Goal: Information Seeking & Learning: Learn about a topic

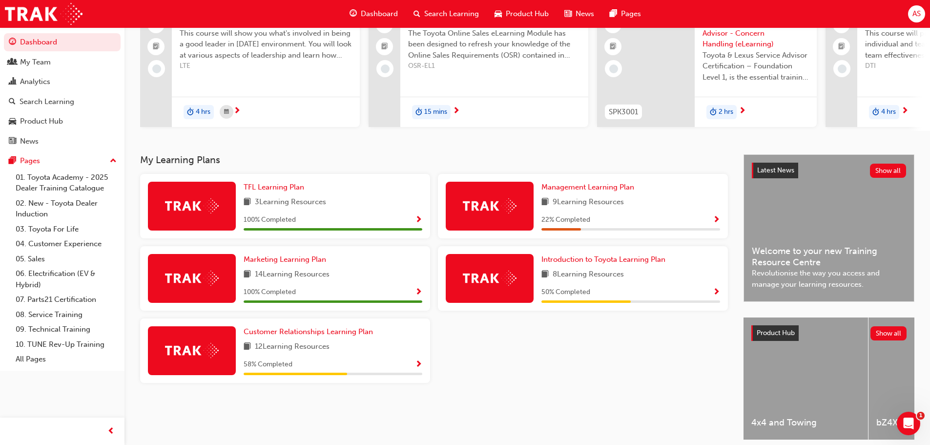
scroll to position [98, 0]
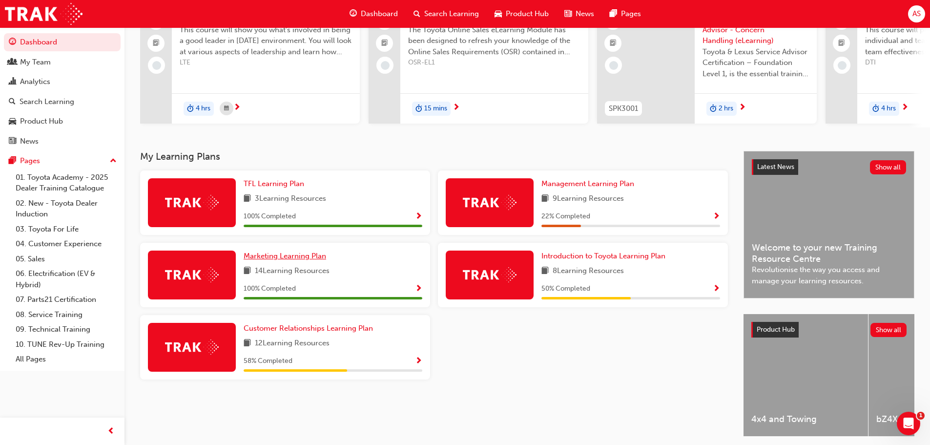
click at [302, 258] on span "Marketing Learning Plan" at bounding box center [285, 255] width 83 height 9
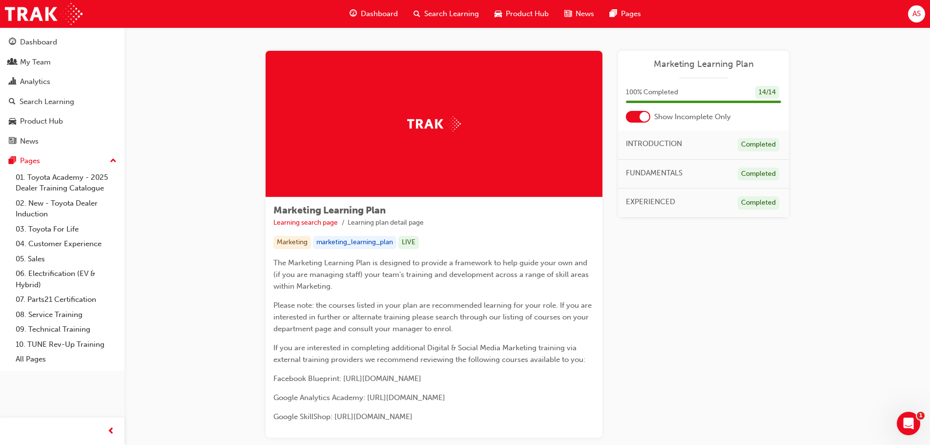
click at [914, 14] on span "AS" at bounding box center [917, 13] width 8 height 11
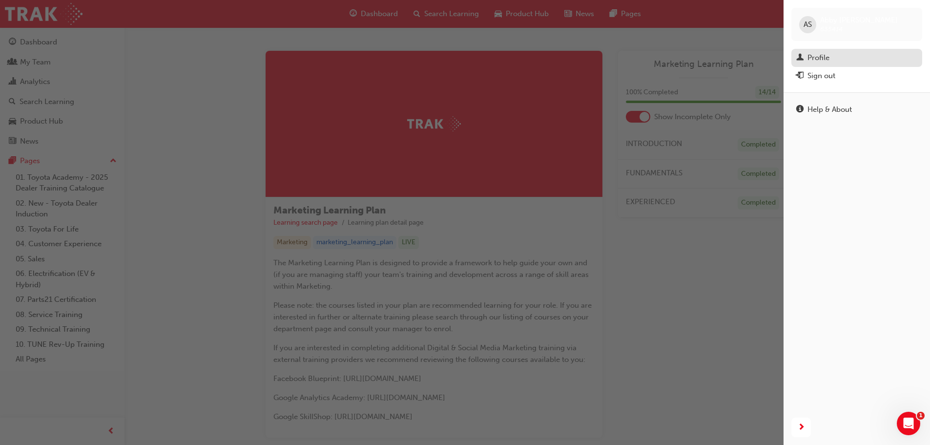
click at [818, 54] on div "Profile" at bounding box center [819, 57] width 22 height 11
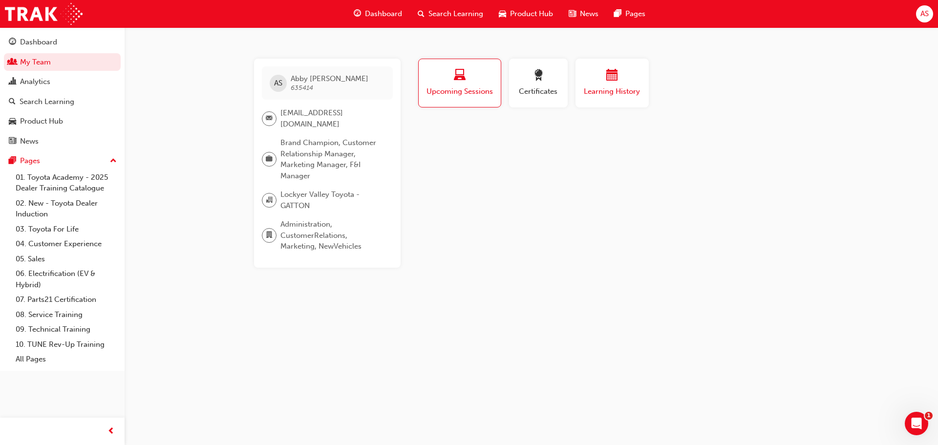
click at [621, 84] on div "Learning History" at bounding box center [612, 83] width 59 height 28
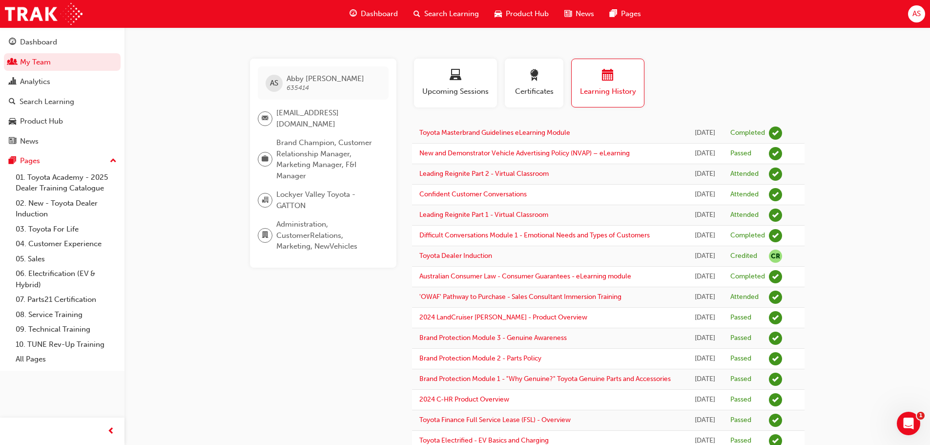
click at [374, 14] on span "Dashboard" at bounding box center [379, 13] width 37 height 11
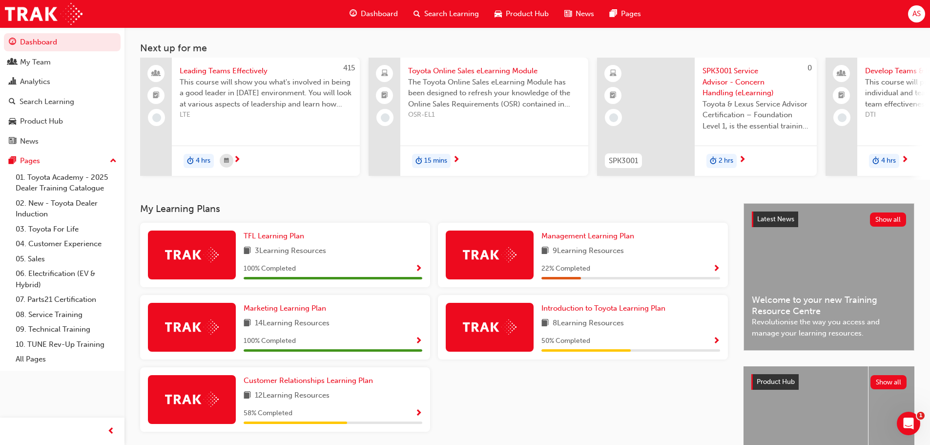
scroll to position [98, 0]
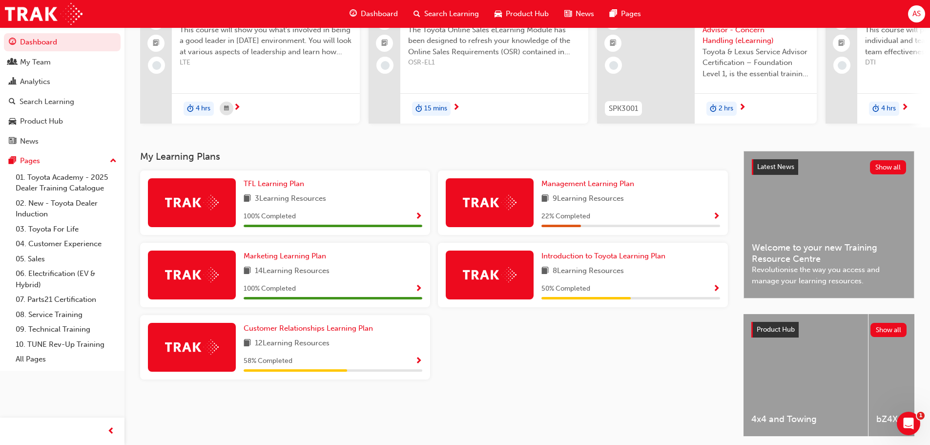
click at [436, 12] on span "Search Learning" at bounding box center [451, 13] width 55 height 11
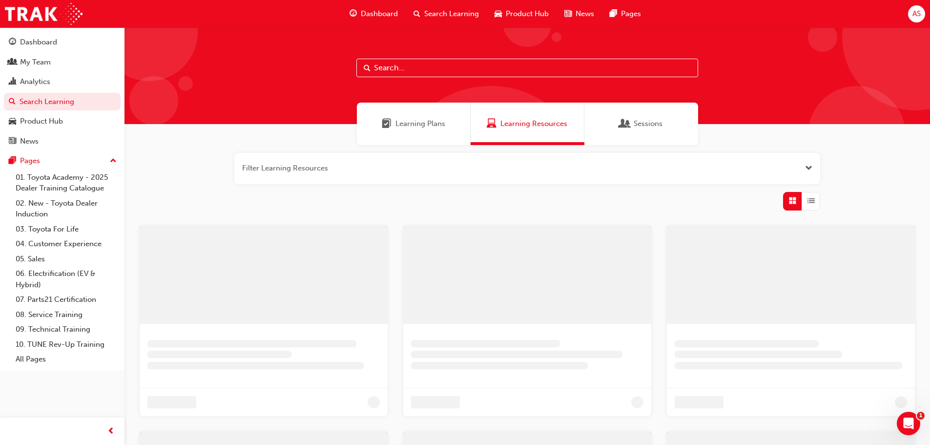
click at [404, 65] on input "text" at bounding box center [527, 68] width 342 height 19
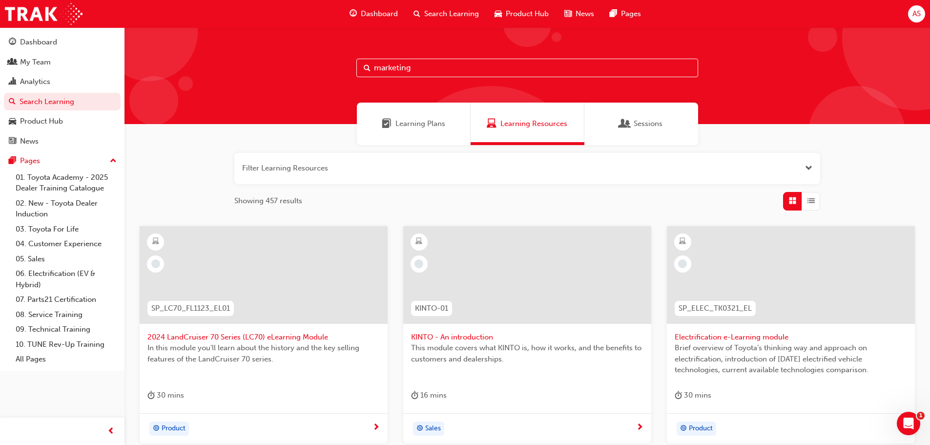
type input "marketing"
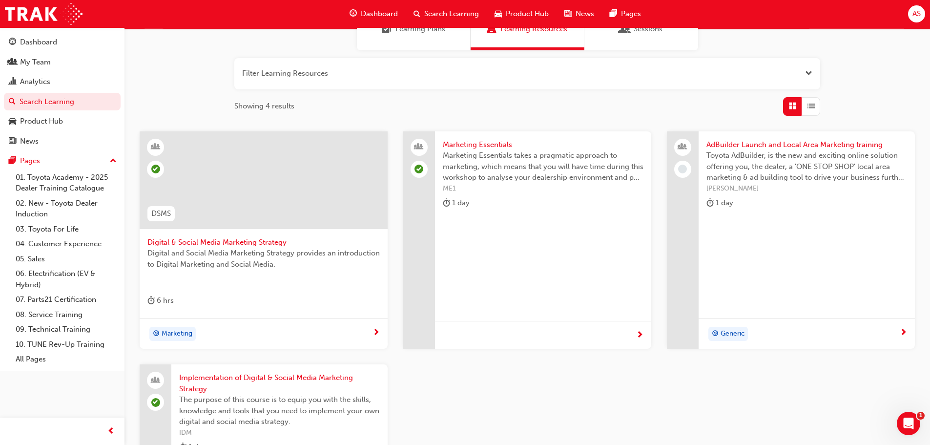
scroll to position [93, 0]
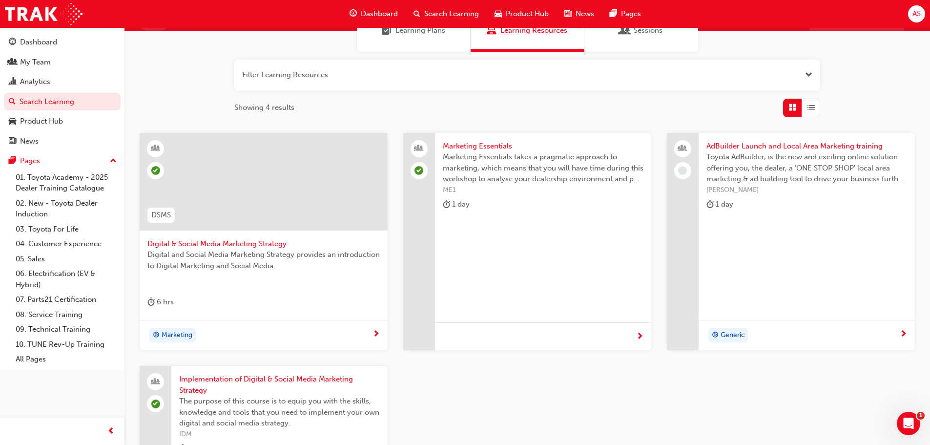
click at [373, 11] on span "Dashboard" at bounding box center [379, 13] width 37 height 11
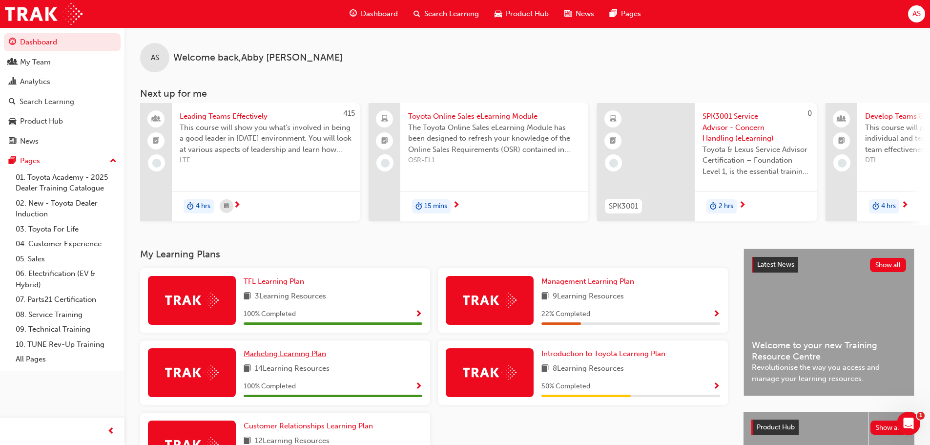
click at [303, 356] on span "Marketing Learning Plan" at bounding box center [285, 353] width 83 height 9
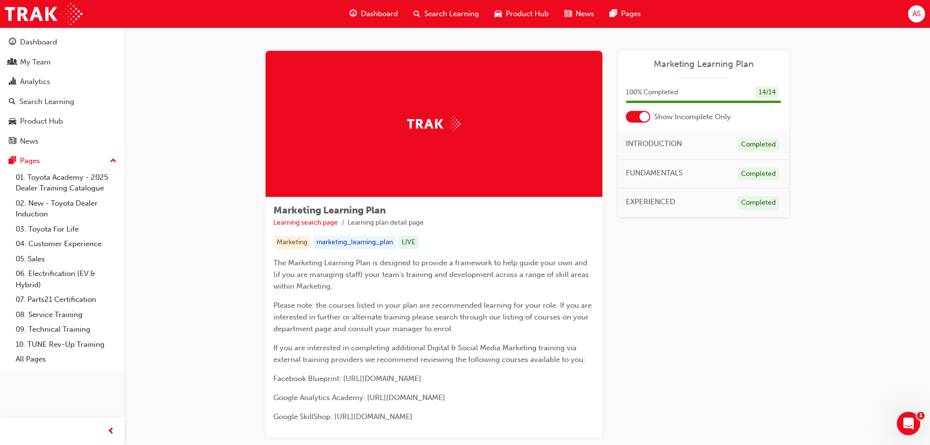
click at [700, 63] on span "Marketing Learning Plan" at bounding box center [703, 64] width 155 height 11
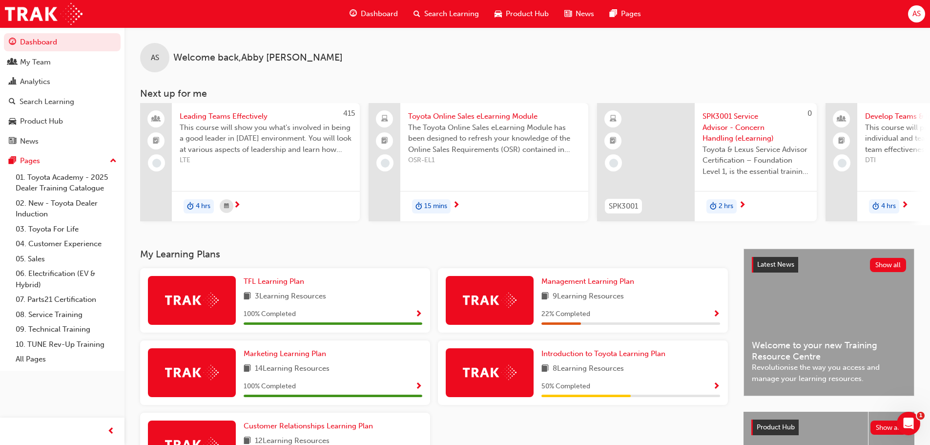
click at [375, 15] on span "Dashboard" at bounding box center [379, 13] width 37 height 11
click at [64, 84] on div "Analytics" at bounding box center [62, 82] width 107 height 12
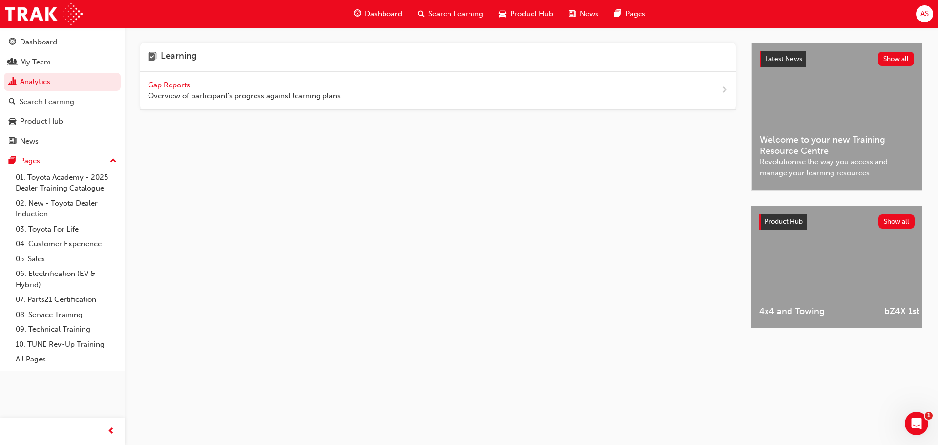
click at [173, 84] on span "Gap Reports" at bounding box center [170, 85] width 44 height 9
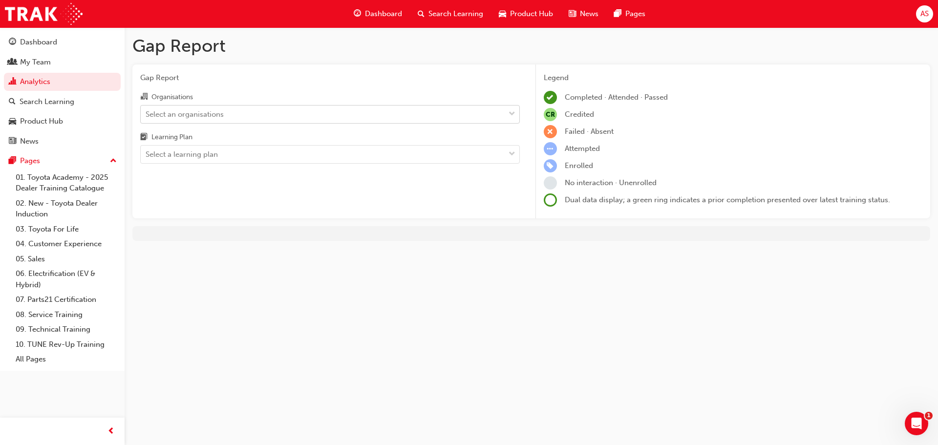
click at [201, 116] on div "Select an organisations" at bounding box center [185, 113] width 78 height 11
click at [146, 116] on input "Organisations Select an organisations" at bounding box center [146, 113] width 1 height 8
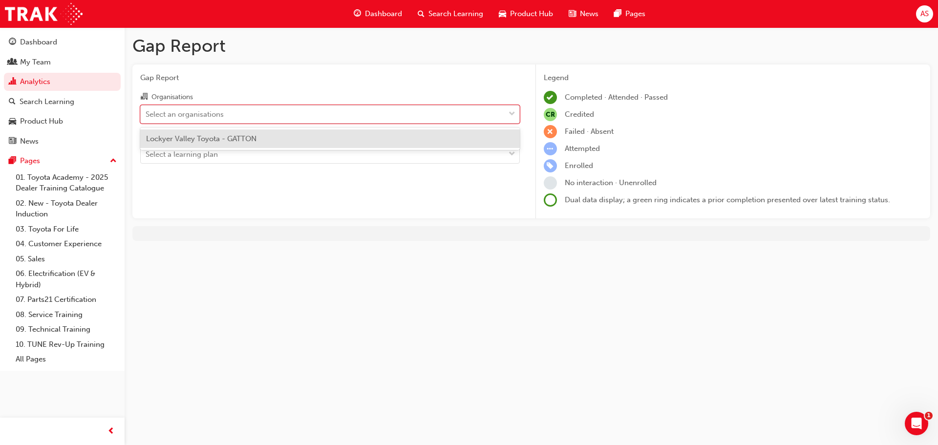
click at [201, 142] on span "Lockyer Valley Toyota - GATTON" at bounding box center [201, 138] width 110 height 9
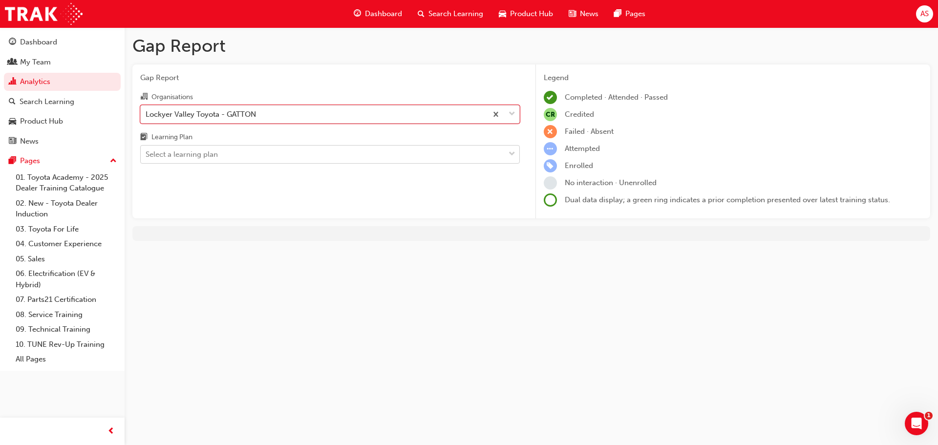
click at [201, 151] on div "Select a learning plan" at bounding box center [182, 154] width 72 height 11
click at [146, 151] on input "Learning Plan Select a learning plan" at bounding box center [146, 154] width 1 height 8
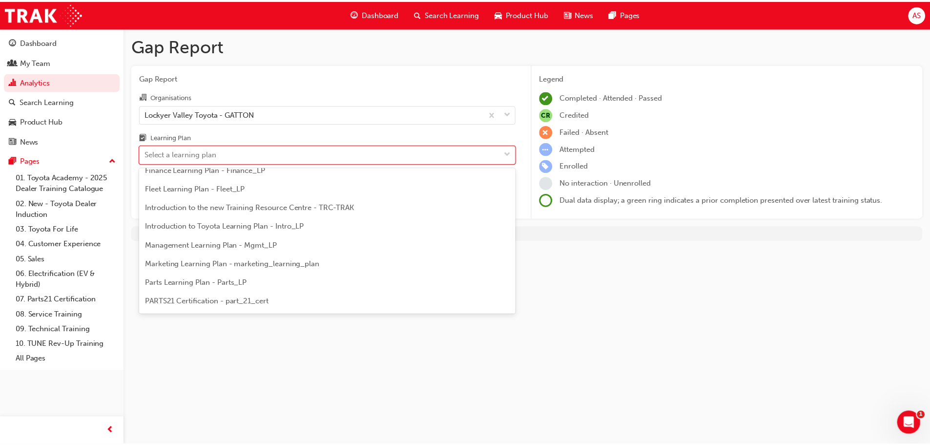
scroll to position [195, 0]
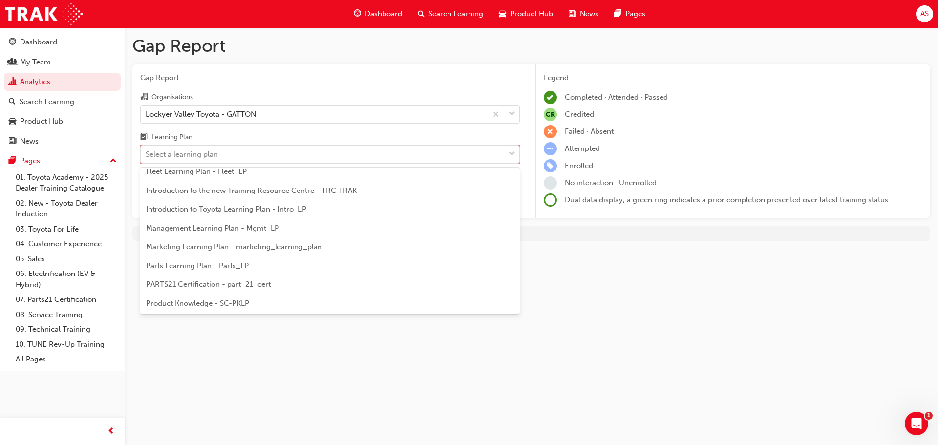
click at [204, 246] on span "Marketing Learning Plan - marketing_learning_plan" at bounding box center [234, 246] width 176 height 9
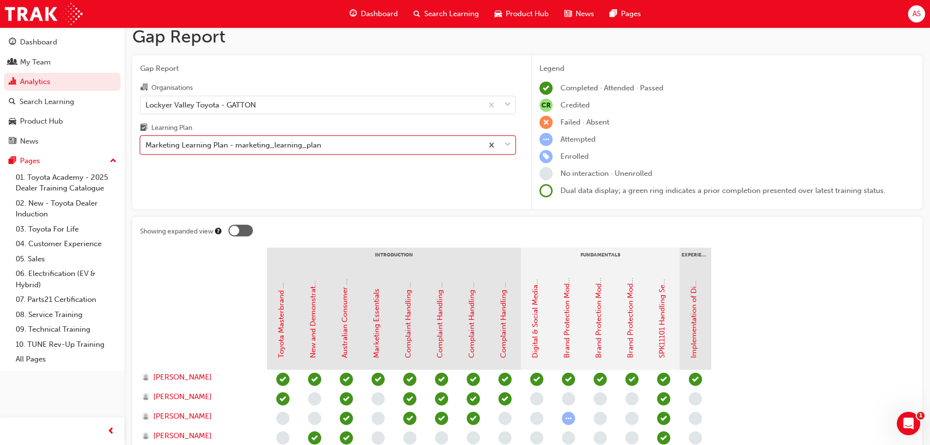
scroll to position [10, 0]
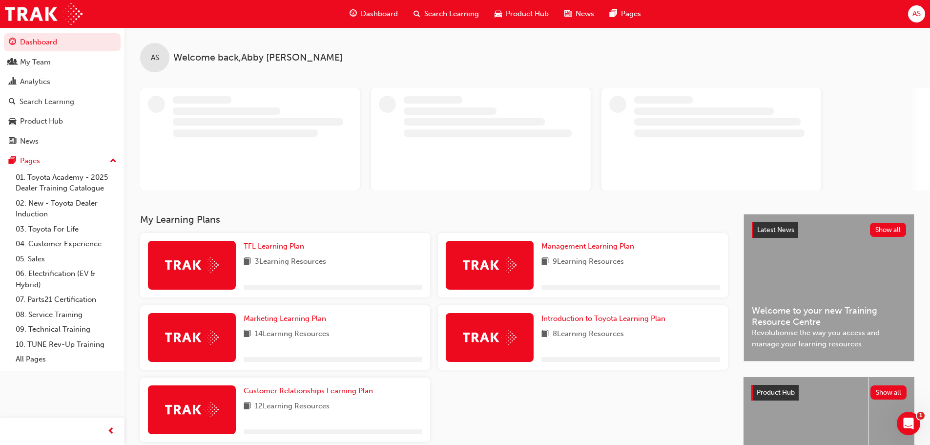
click at [447, 13] on span "Search Learning" at bounding box center [451, 13] width 55 height 11
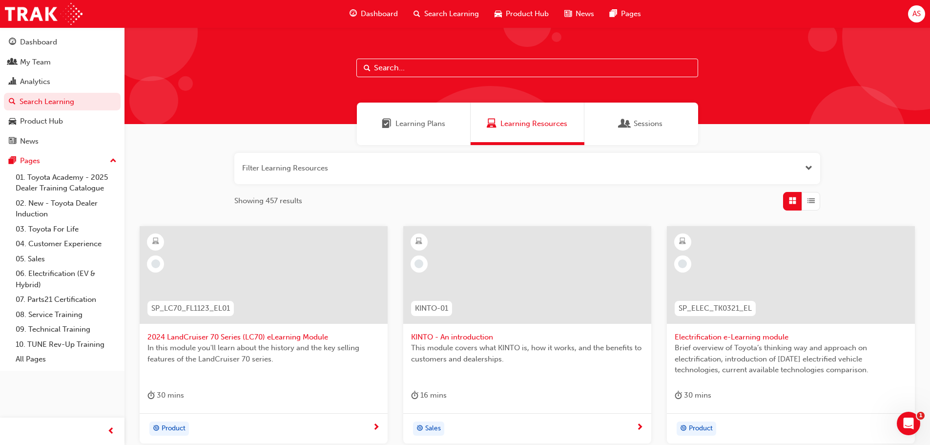
click at [397, 67] on input "text" at bounding box center [527, 68] width 342 height 19
type input "marketing essentials"
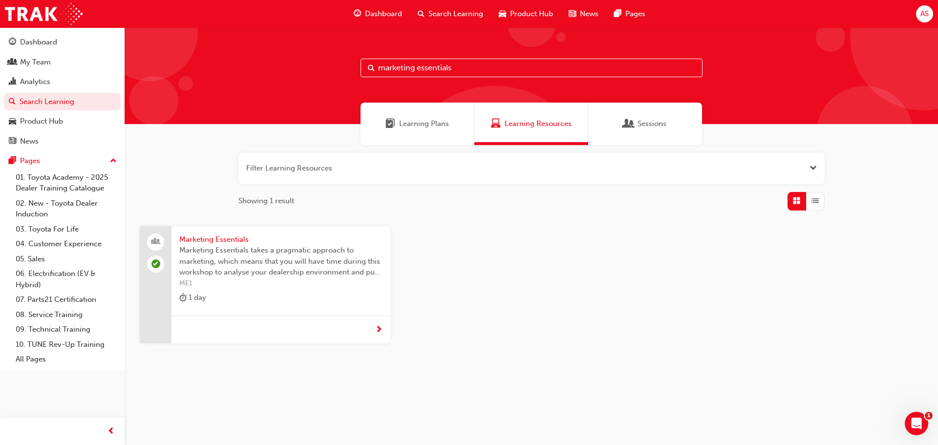
click at [313, 262] on span "Marketing Essentials takes a pragmatic approach to marketing, which means that …" at bounding box center [280, 261] width 203 height 33
